Goal: Information Seeking & Learning: Learn about a topic

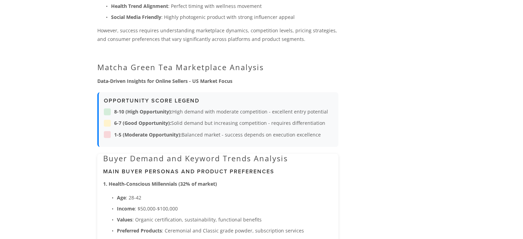
scroll to position [584, 0]
drag, startPoint x: 95, startPoint y: 79, endPoint x: 106, endPoint y: 78, distance: 11.0
click at [168, 79] on strong "Data-Driven Insights for Online Sellers - US Market Focus" at bounding box center [164, 82] width 135 height 7
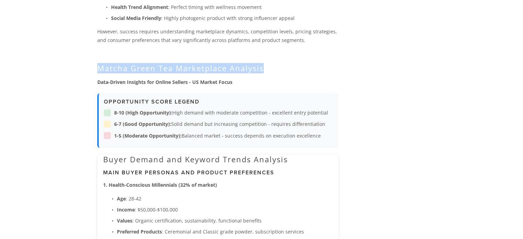
drag, startPoint x: 97, startPoint y: 67, endPoint x: 260, endPoint y: 70, distance: 163.3
copy h2 "Matcha Green Tea Marketplace Analysis"
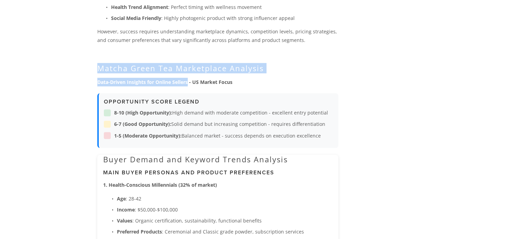
drag, startPoint x: 95, startPoint y: 64, endPoint x: 188, endPoint y: 80, distance: 94.6
copy div "Matcha Green Tea Marketplace Analysis Data-Driven Insights for Online Sellers"
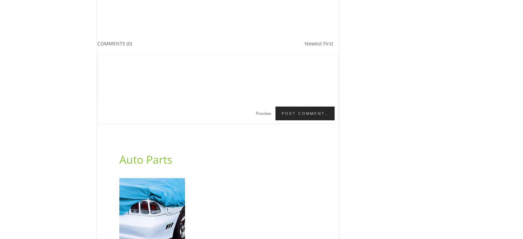
scroll to position [2131, 0]
